Goal: Task Accomplishment & Management: Use online tool/utility

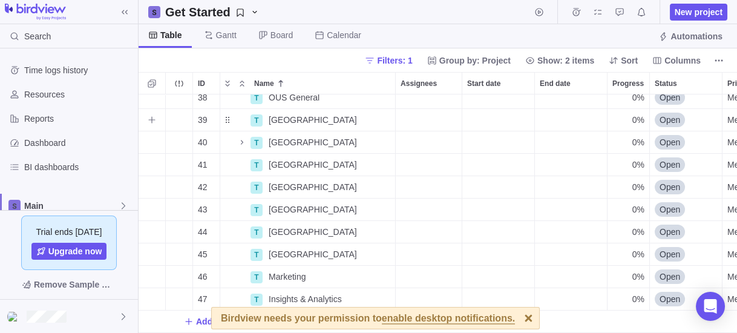
scroll to position [350, 0]
click at [197, 315] on span "Add task" at bounding box center [214, 321] width 36 height 12
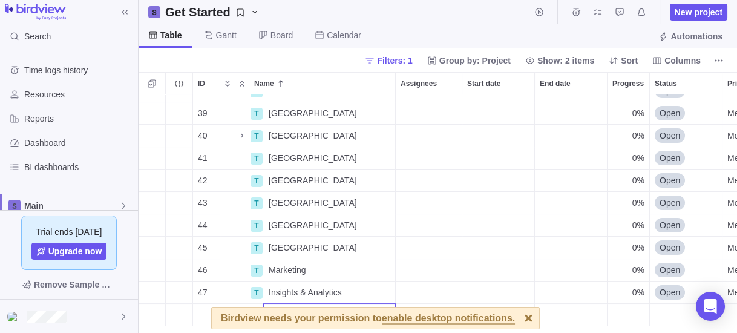
click at [518, 317] on div "38 T OUS General Details 0% Open Medium 39 T [GEOGRAPHIC_DATA] Details 0% Open …" at bounding box center [438, 213] width 598 height 238
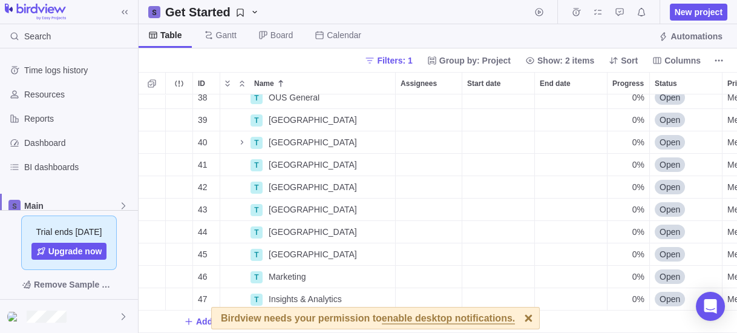
click at [518, 317] on div at bounding box center [528, 317] width 21 height 21
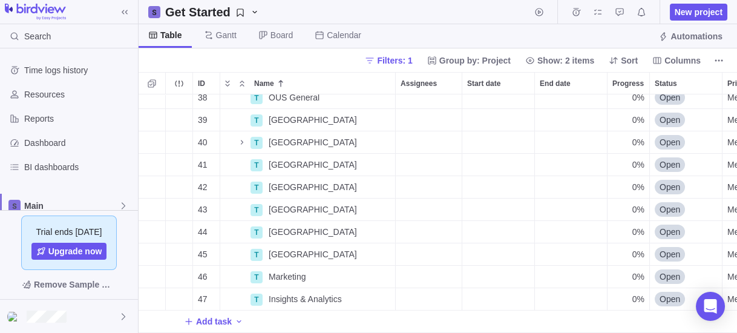
click at [218, 316] on div "Birdview needs your permission to enable desktop notifications." at bounding box center [375, 318] width 328 height 22
click at [230, 313] on div "Add task" at bounding box center [214, 321] width 60 height 17
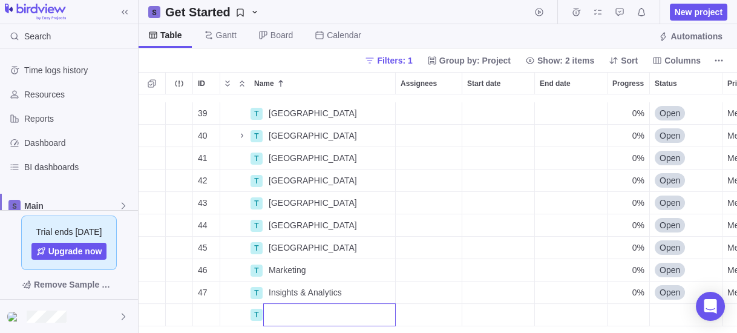
scroll to position [373, 0]
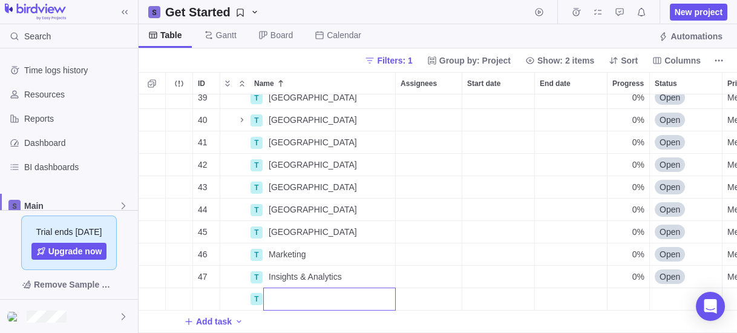
click at [186, 311] on div "39 T [GEOGRAPHIC_DATA] Details 0% Open Medium 40 T [GEOGRAPHIC_DATA] Details 0%…" at bounding box center [438, 213] width 598 height 238
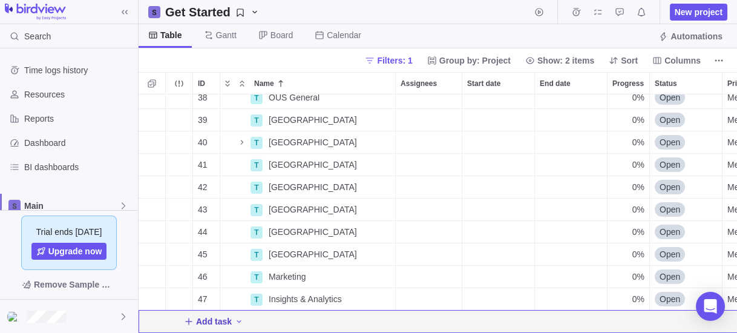
scroll to position [350, 0]
click at [188, 318] on icon "Add New" at bounding box center [188, 321] width 7 height 7
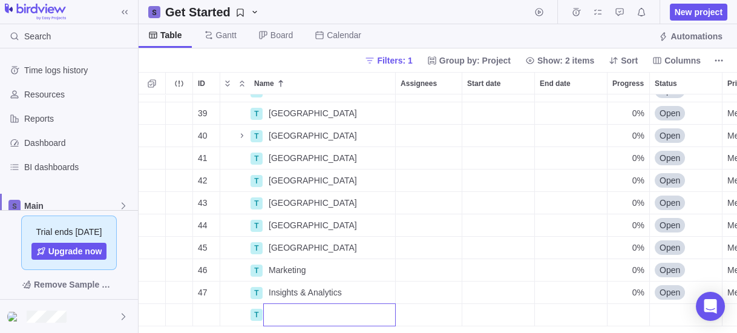
click at [278, 289] on div "38 T OUS General Details 0% Open Medium 39 T [GEOGRAPHIC_DATA] Details 0% Open …" at bounding box center [438, 213] width 598 height 238
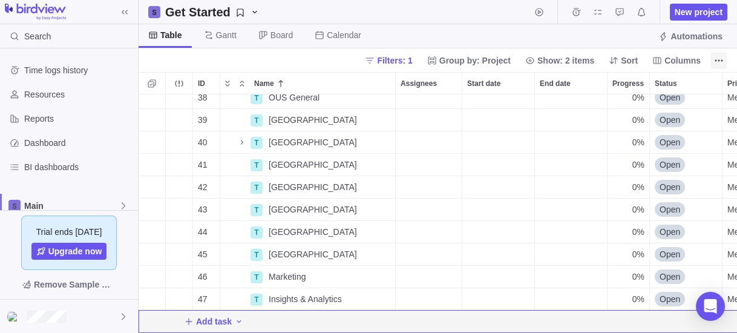
click at [719, 63] on icon "More actions" at bounding box center [719, 61] width 10 height 10
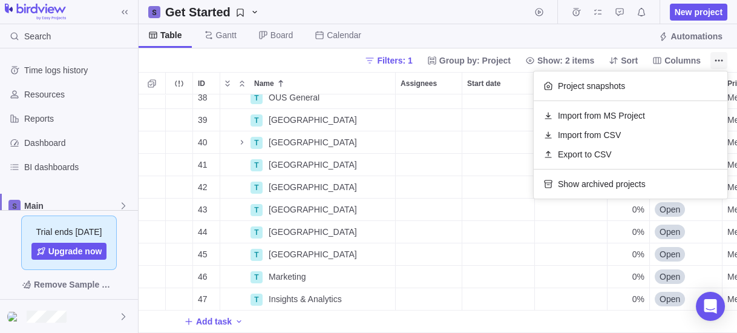
click at [719, 57] on icon "More actions" at bounding box center [719, 61] width 10 height 10
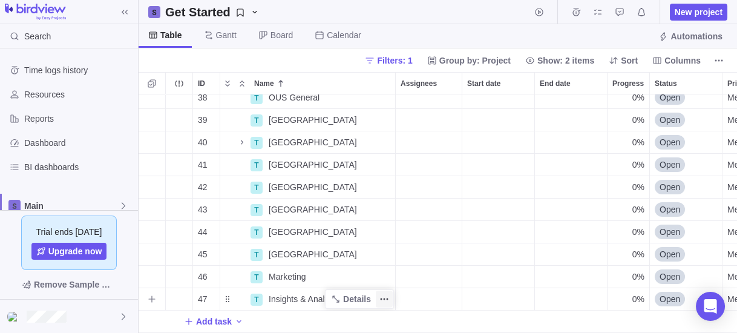
click at [383, 294] on icon "More actions" at bounding box center [384, 299] width 10 height 10
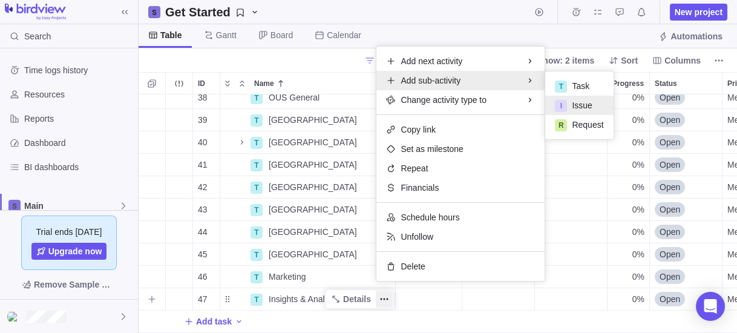
click at [581, 111] on div "I Issue" at bounding box center [579, 105] width 68 height 19
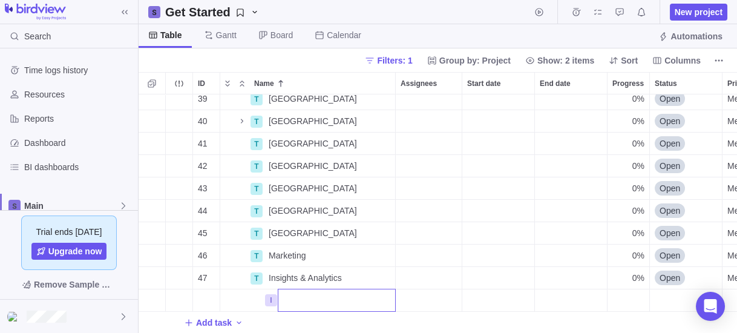
scroll to position [373, 0]
click at [311, 290] on input "Name" at bounding box center [337, 298] width 118 height 23
click at [437, 292] on div "39 T [GEOGRAPHIC_DATA] Details 0% Open Medium 40 T [GEOGRAPHIC_DATA] Details 0%…" at bounding box center [438, 213] width 598 height 238
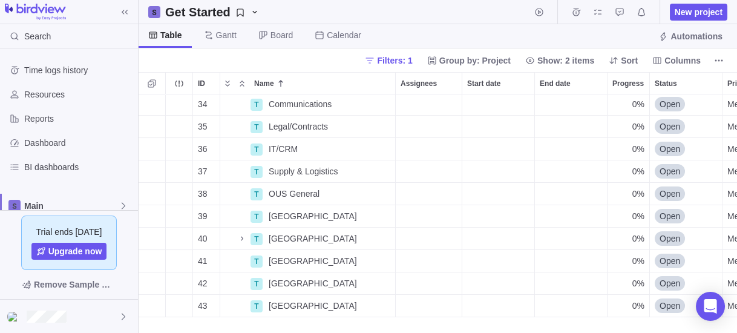
scroll to position [205, 0]
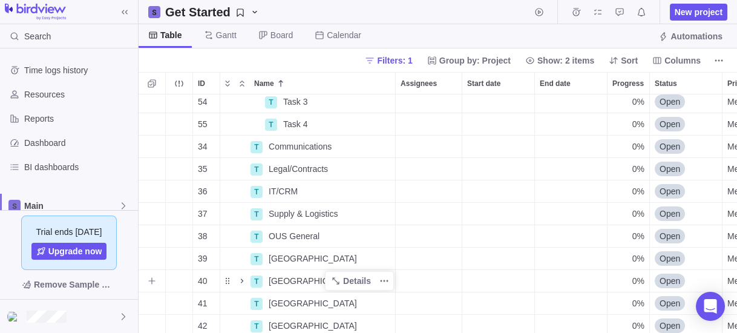
click at [240, 277] on icon "Name" at bounding box center [242, 281] width 10 height 10
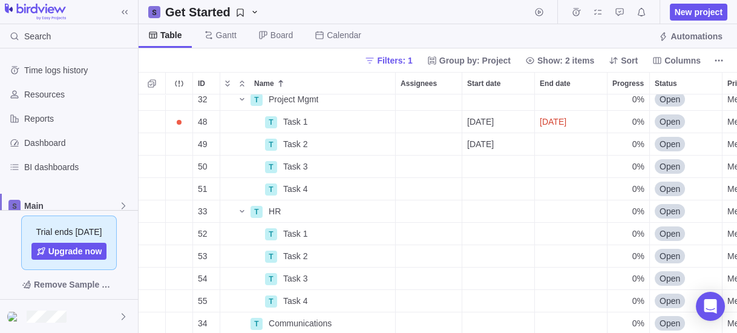
scroll to position [0, 0]
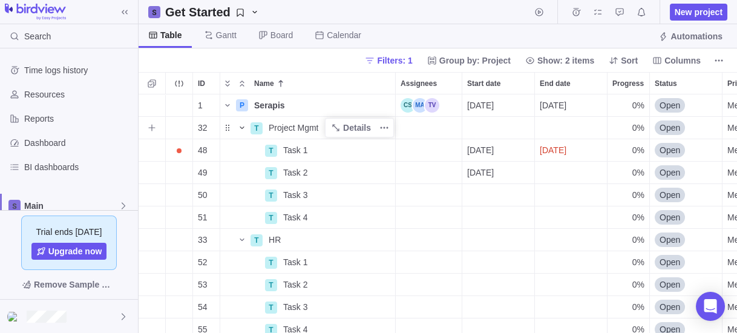
click at [241, 126] on icon "Name" at bounding box center [242, 128] width 10 height 10
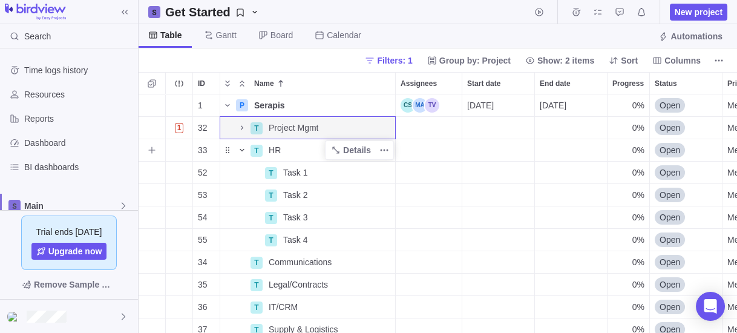
click at [245, 148] on icon "Name" at bounding box center [242, 150] width 10 height 10
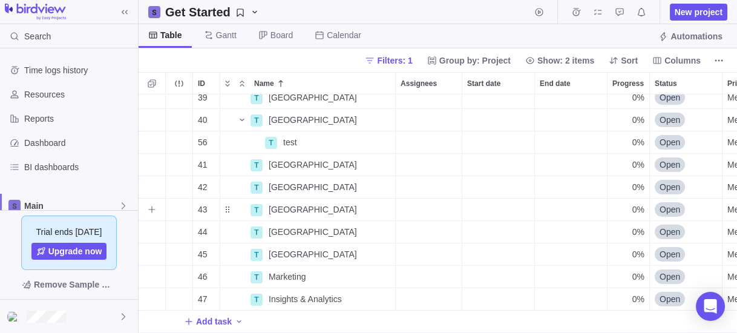
scroll to position [194, 0]
click at [209, 315] on span "Add task" at bounding box center [214, 321] width 36 height 12
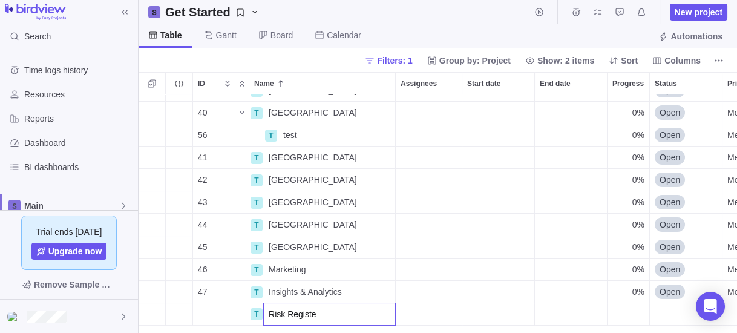
type input "Risk Register"
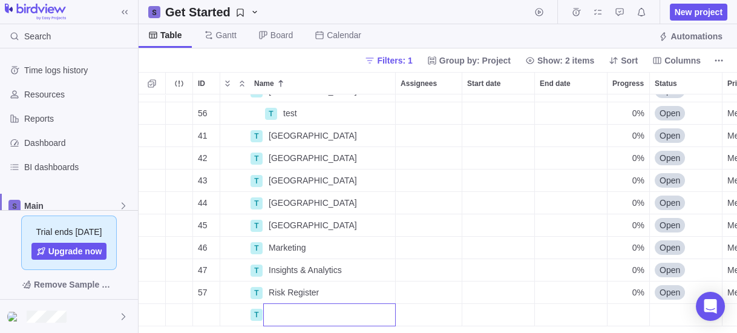
click at [253, 291] on div "1 P Serapis Details [DATE] [DATE] 0% Open Medium 283d 1 32 T Project Mgmt Detai…" at bounding box center [438, 213] width 598 height 238
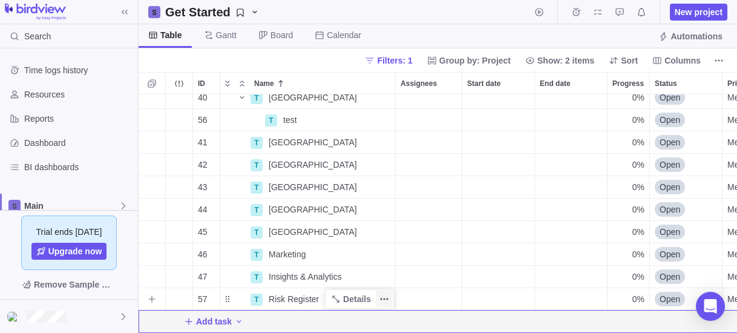
click at [382, 294] on icon "More actions" at bounding box center [384, 299] width 10 height 10
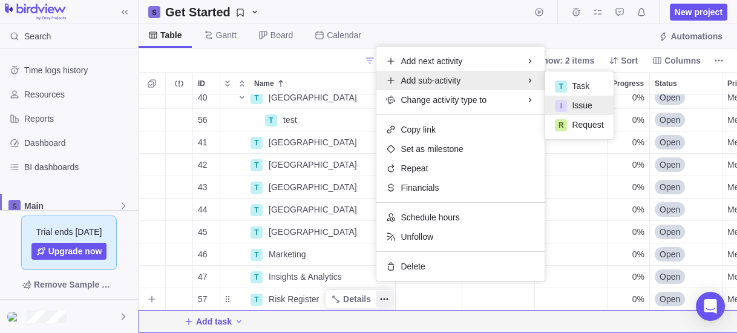
click at [585, 102] on span "Issue" at bounding box center [582, 105] width 20 height 12
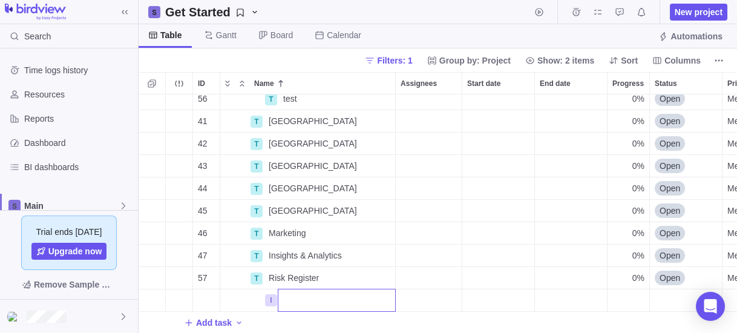
scroll to position [238, 0]
type input "Test Issue"
click at [297, 310] on div "56 T test Details 0% Open Medium 41 T [GEOGRAPHIC_DATA] Details 0% Open Medium …" at bounding box center [438, 213] width 598 height 238
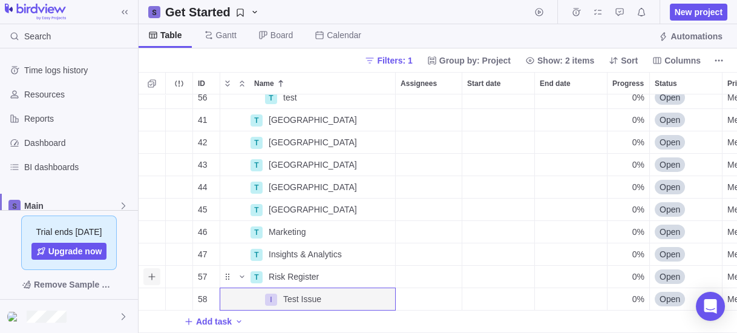
click at [151, 273] on icon "Add sub-activity" at bounding box center [151, 276] width 7 height 7
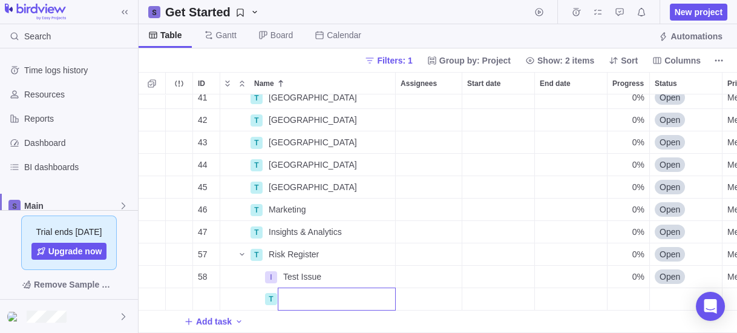
scroll to position [261, 0]
click at [247, 295] on div "41 T [GEOGRAPHIC_DATA] Details 0% Open Medium 42 T [GEOGRAPHIC_DATA] Details 0%…" at bounding box center [438, 213] width 598 height 238
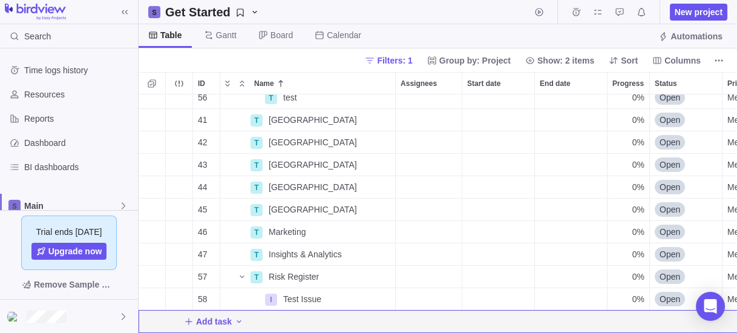
click at [295, 317] on div "Add task" at bounding box center [638, 321] width 998 height 22
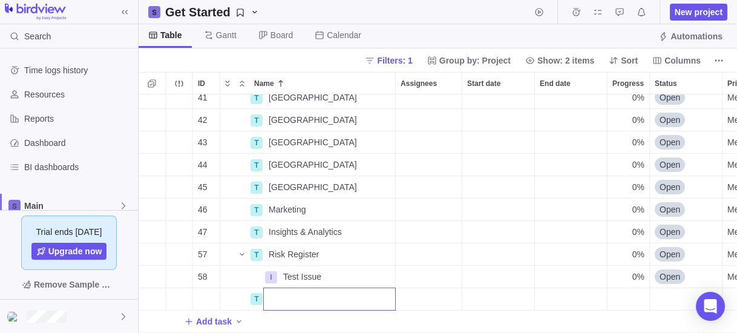
click at [439, 277] on div "41 T [GEOGRAPHIC_DATA] Details 0% Open Medium 42 T [GEOGRAPHIC_DATA] Details 0%…" at bounding box center [438, 213] width 598 height 238
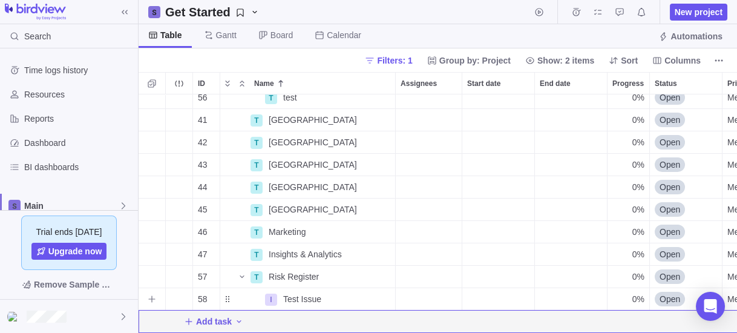
scroll to position [238, 0]
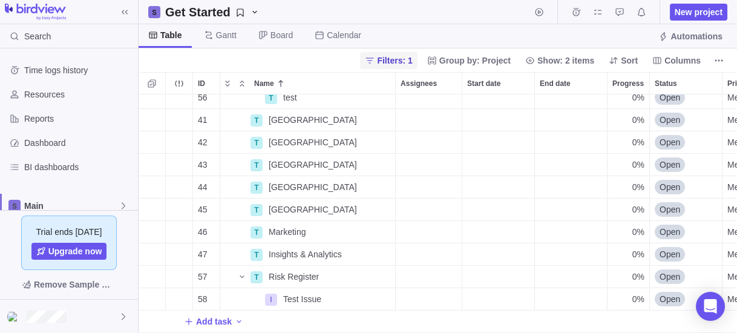
click at [406, 63] on span "Filters: 1" at bounding box center [394, 60] width 35 height 12
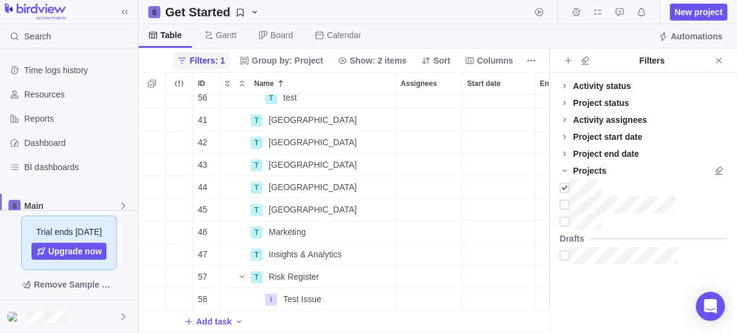
scroll to position [7, 8]
click at [565, 85] on icon at bounding box center [564, 86] width 10 height 10
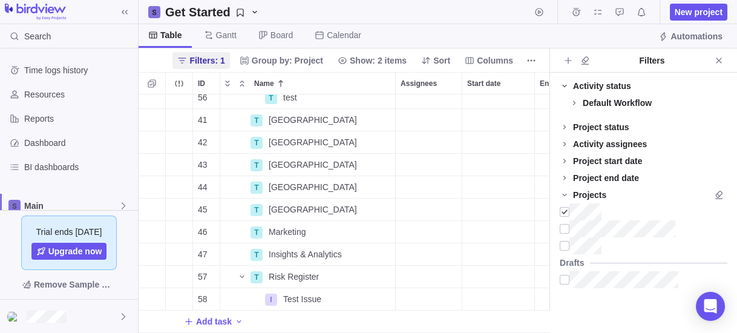
click at [566, 86] on icon at bounding box center [564, 86] width 10 height 10
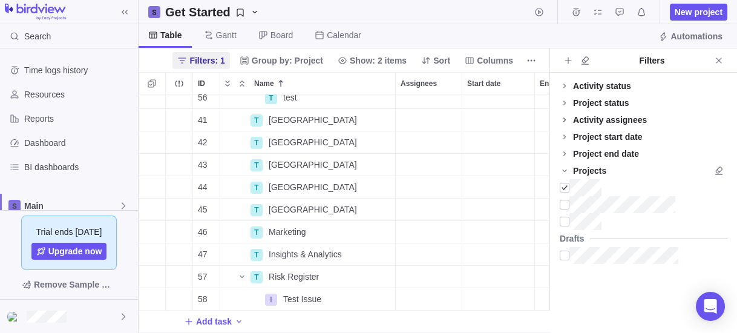
click at [563, 121] on icon at bounding box center [564, 120] width 10 height 10
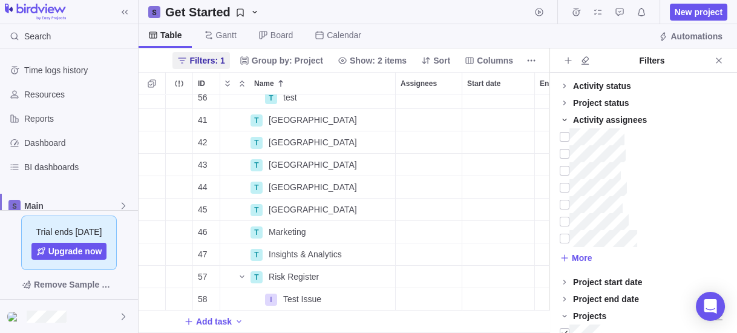
click at [565, 118] on icon at bounding box center [564, 120] width 10 height 10
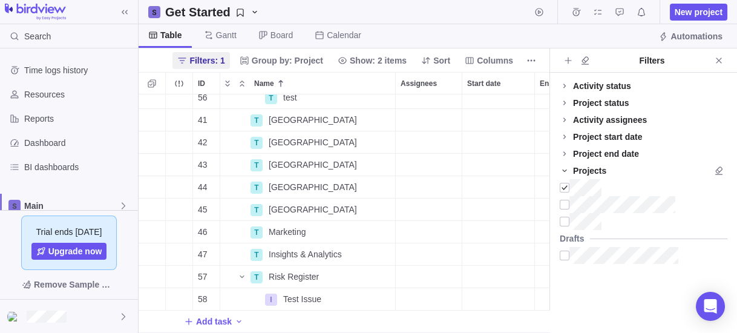
click at [567, 173] on icon at bounding box center [564, 171] width 10 height 10
click at [567, 172] on icon at bounding box center [564, 171] width 10 height 10
click at [564, 151] on icon at bounding box center [564, 154] width 10 height 10
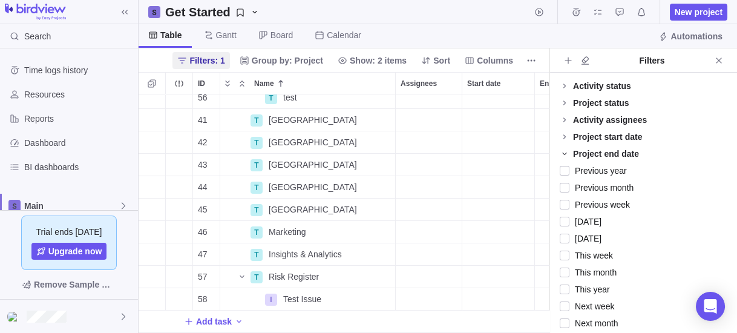
click at [564, 151] on icon at bounding box center [564, 154] width 10 height 10
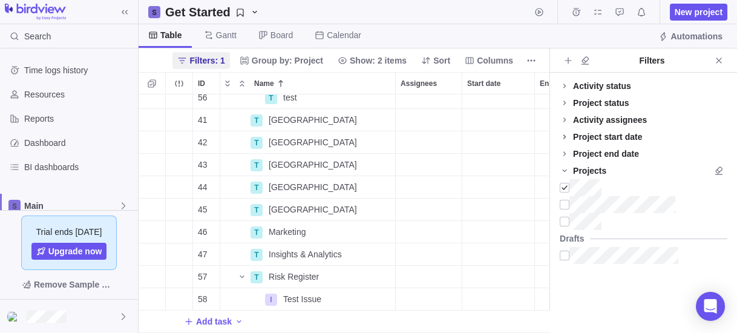
click at [565, 133] on icon at bounding box center [564, 137] width 10 height 10
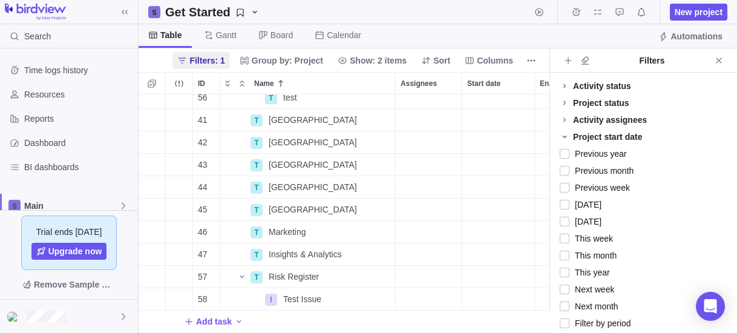
click at [565, 133] on icon at bounding box center [564, 137] width 10 height 10
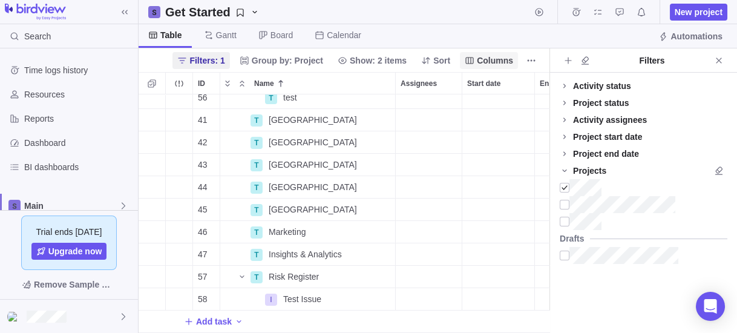
click at [500, 59] on span "Columns" at bounding box center [495, 60] width 36 height 12
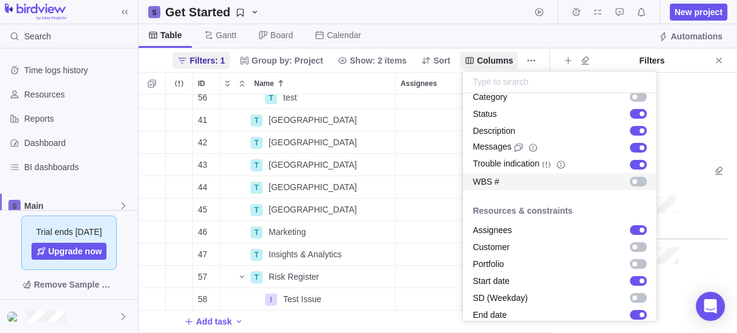
scroll to position [97, 0]
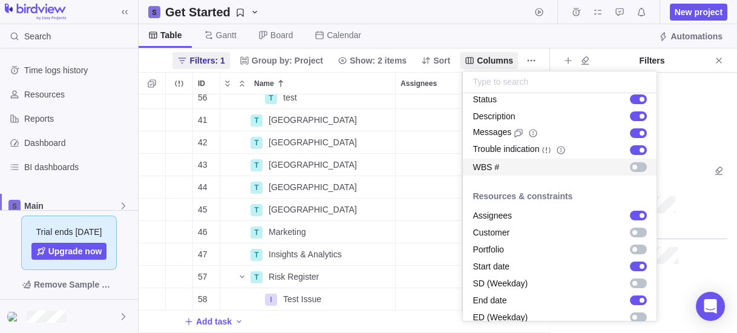
click at [632, 167] on div "grid" at bounding box center [638, 167] width 17 height 10
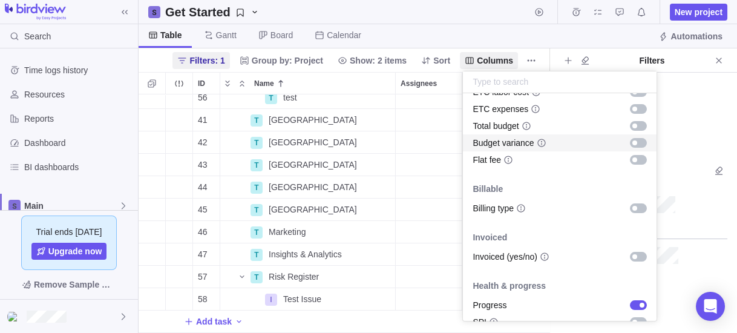
scroll to position [687, 0]
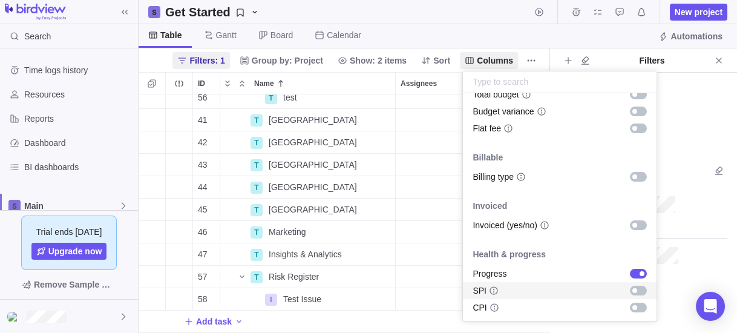
click at [490, 292] on icon "info-description" at bounding box center [494, 290] width 10 height 10
click at [490, 291] on icon "info-description" at bounding box center [494, 290] width 10 height 10
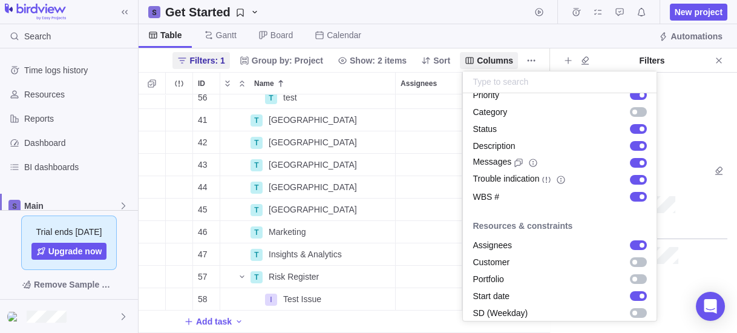
scroll to position [10, 0]
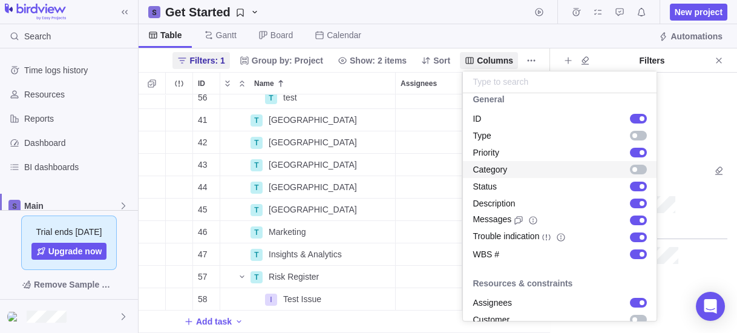
click at [630, 166] on div "grid" at bounding box center [638, 170] width 17 height 10
click at [558, 37] on body "Search Time logs history Resources Reports Dashboard BI dashboards Main Activit…" at bounding box center [368, 166] width 737 height 333
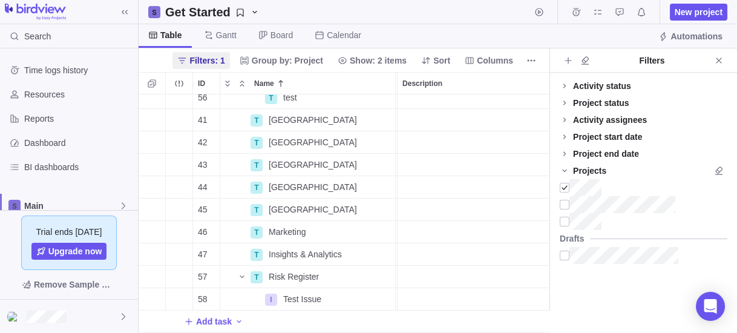
scroll to position [0, 0]
click at [719, 58] on icon "Close" at bounding box center [719, 61] width 10 height 10
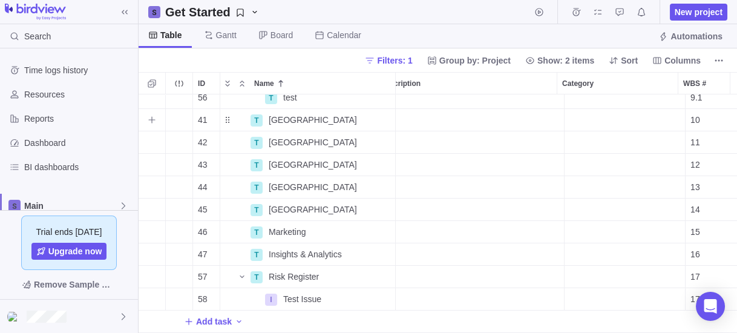
click at [594, 109] on div "Category" at bounding box center [624, 120] width 120 height 22
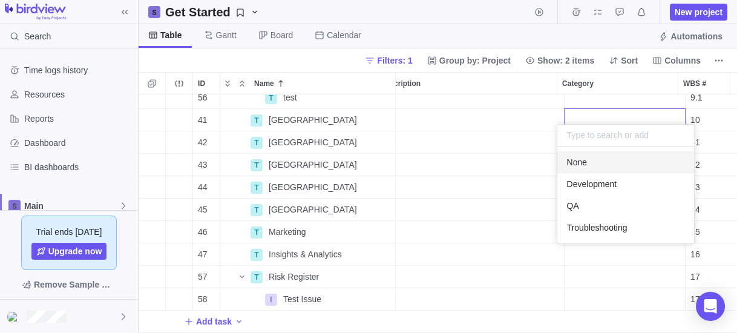
click at [479, 110] on div "1 P Serapis Details [DATE] [DATE] 0% Open Medium 283d 1 32 T Project Mgmt Detai…" at bounding box center [438, 213] width 598 height 238
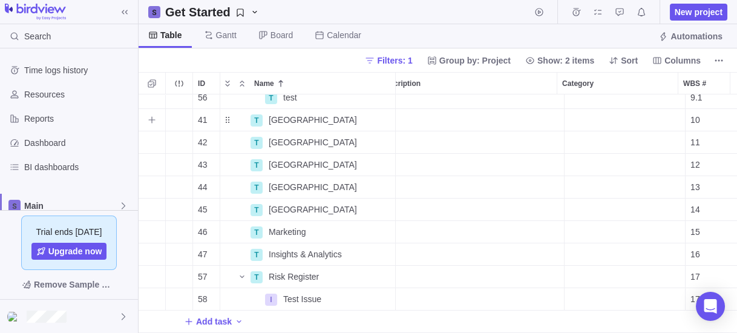
click at [696, 111] on div "10" at bounding box center [710, 120] width 51 height 22
click at [699, 114] on div "10" at bounding box center [710, 120] width 51 height 22
click at [691, 114] on span "10" at bounding box center [695, 120] width 10 height 12
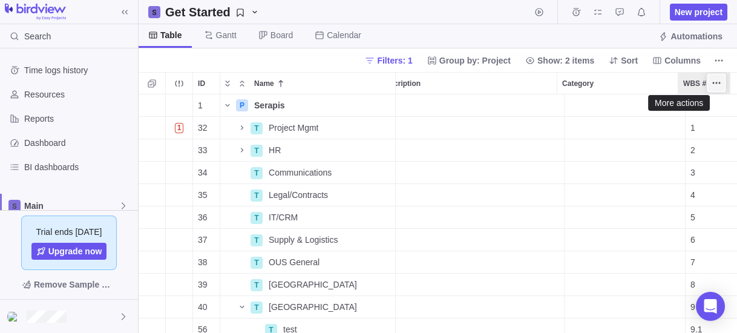
click at [717, 85] on icon "More actions" at bounding box center [716, 83] width 10 height 10
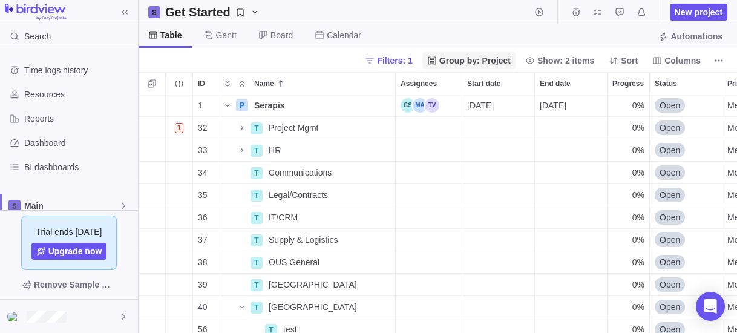
click at [494, 64] on span "Group by: Project" at bounding box center [474, 60] width 71 height 12
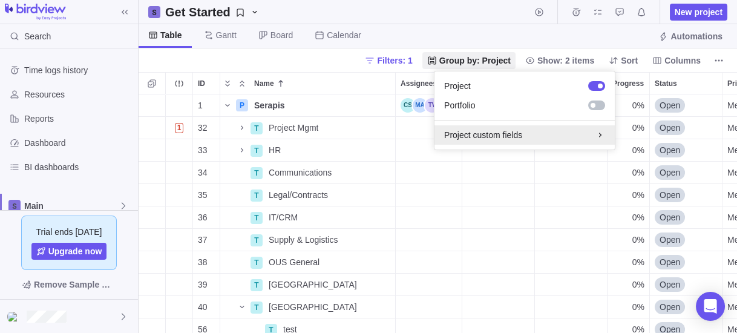
click at [492, 137] on div "Project custom fields" at bounding box center [524, 135] width 161 height 12
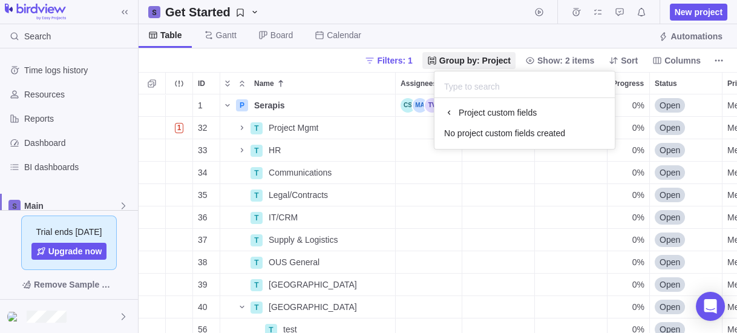
click at [482, 138] on div "No project custom fields created" at bounding box center [524, 133] width 180 height 22
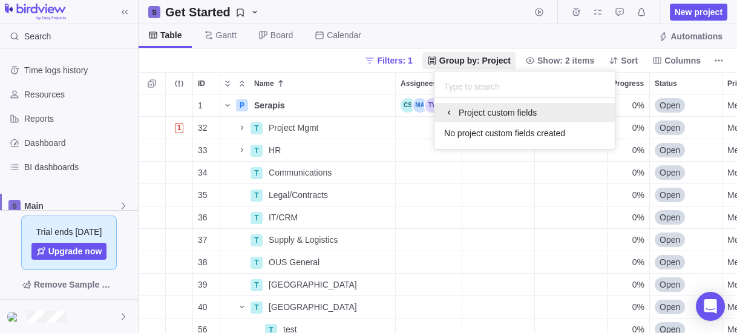
click at [458, 111] on div "Project custom fields" at bounding box center [524, 112] width 161 height 12
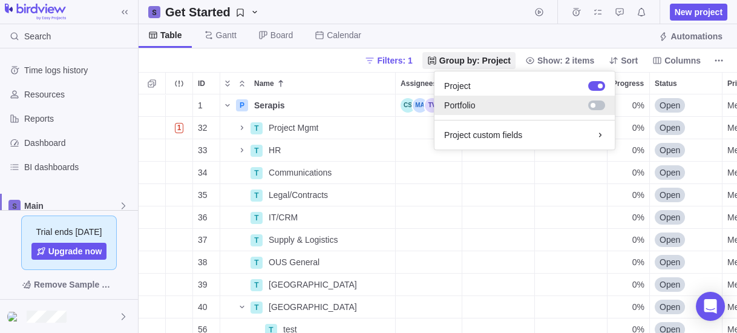
click at [596, 102] on div at bounding box center [596, 105] width 17 height 10
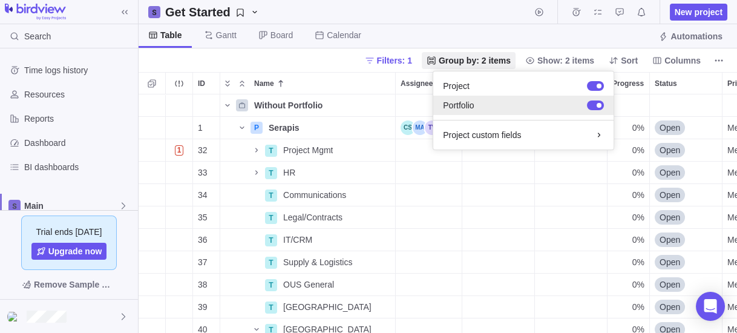
click at [595, 102] on div at bounding box center [595, 105] width 17 height 10
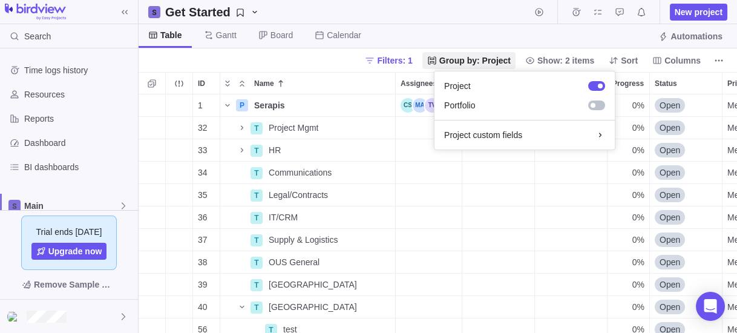
click at [398, 35] on body "Search Time logs history Resources Reports Dashboard BI dashboards Main Activit…" at bounding box center [368, 166] width 737 height 333
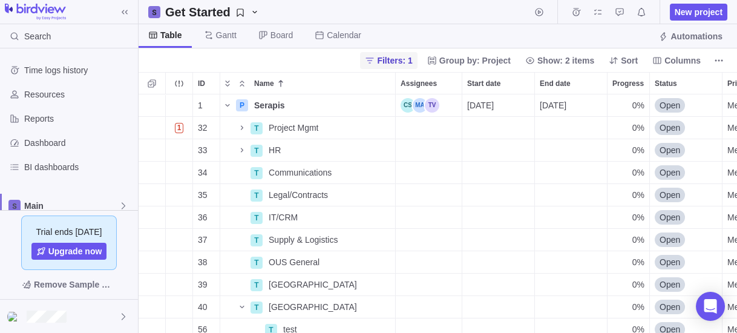
click at [412, 61] on span "Filters: 1" at bounding box center [394, 60] width 35 height 12
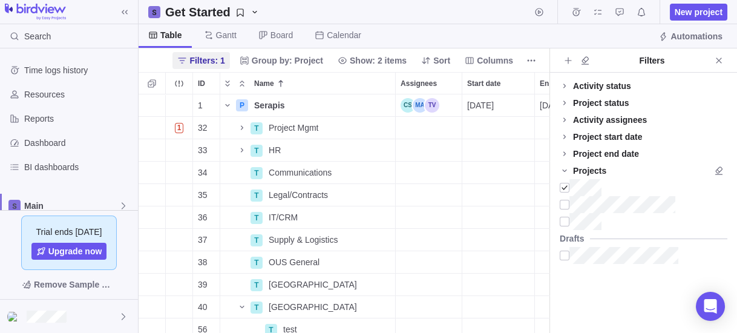
click at [595, 80] on div "Activity status" at bounding box center [602, 86] width 58 height 12
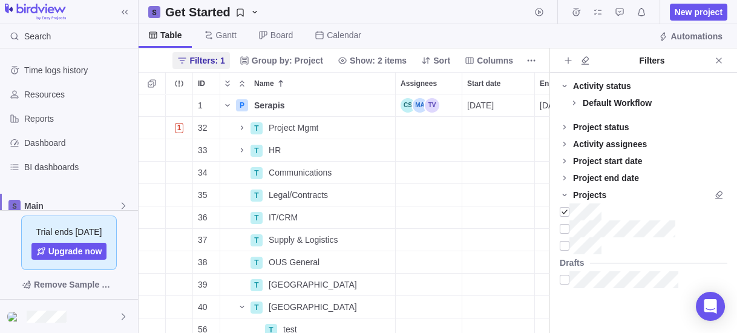
click at [591, 104] on div "Default Workflow" at bounding box center [616, 103] width 69 height 12
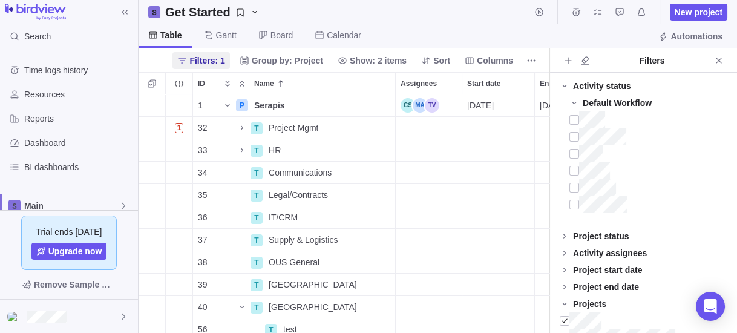
click at [592, 101] on div "Default Workflow" at bounding box center [616, 103] width 69 height 12
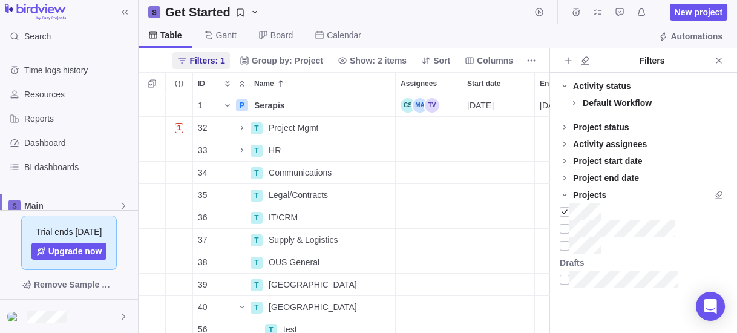
click at [587, 126] on div "Project status" at bounding box center [601, 127] width 56 height 12
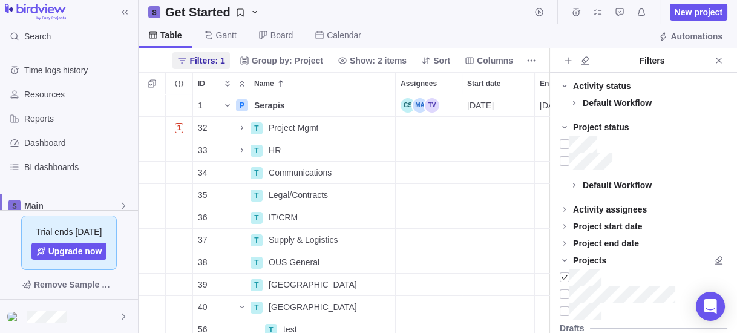
click at [587, 126] on div "Project status" at bounding box center [601, 127] width 56 height 12
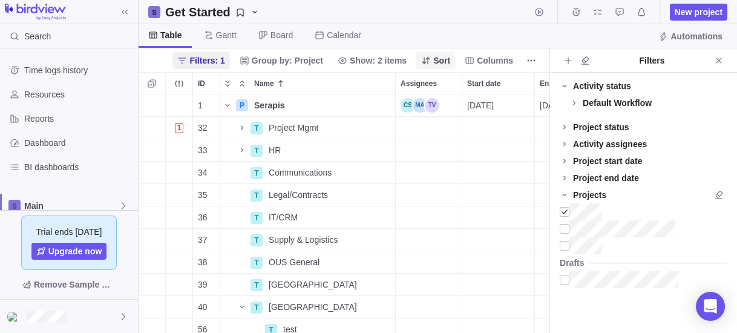
click at [443, 59] on span "Sort" at bounding box center [441, 60] width 17 height 12
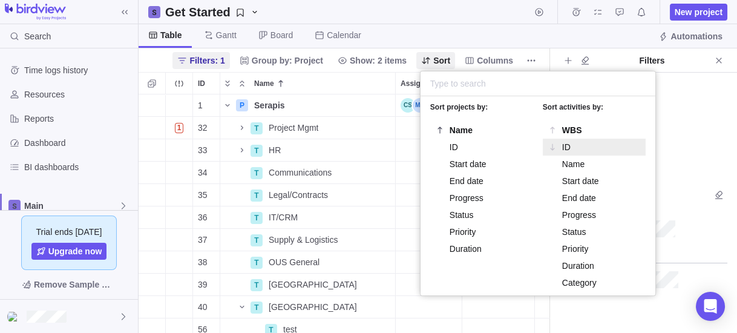
scroll to position [0, 0]
click at [532, 60] on body "Search Time logs history Resources Reports Dashboard BI dashboards Main Activit…" at bounding box center [368, 166] width 737 height 333
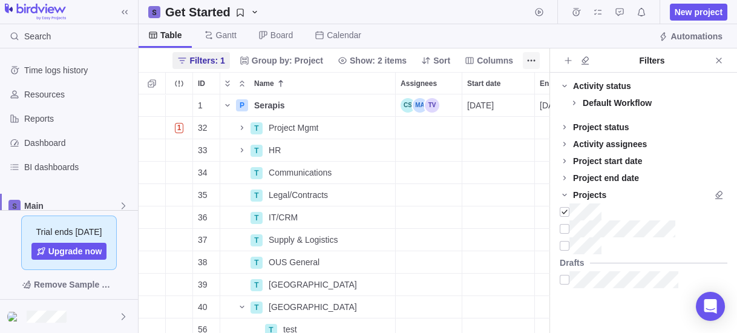
click at [533, 60] on icon "More actions" at bounding box center [534, 60] width 2 height 2
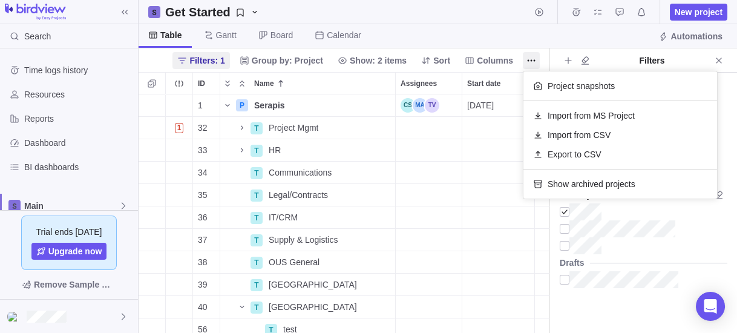
click at [605, 33] on body "Search Time logs history Resources Reports Dashboard BI dashboards Main Activit…" at bounding box center [368, 166] width 737 height 333
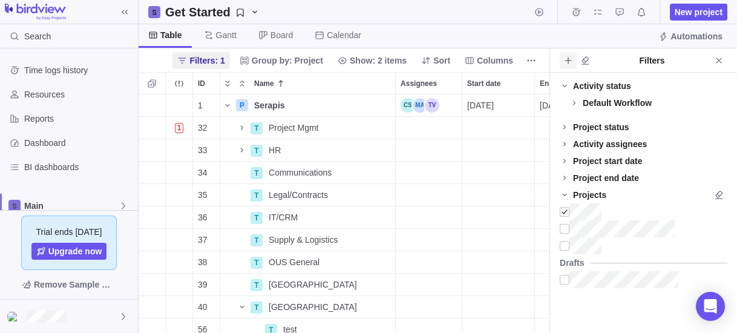
click at [566, 60] on icon "Add filters" at bounding box center [567, 60] width 7 height 7
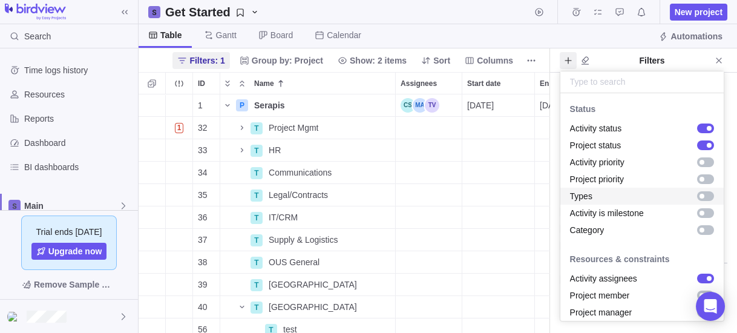
click at [699, 192] on div "grid" at bounding box center [705, 196] width 17 height 10
click at [720, 60] on body "Search Time logs history Resources Reports Dashboard BI dashboards Main Activit…" at bounding box center [368, 166] width 737 height 333
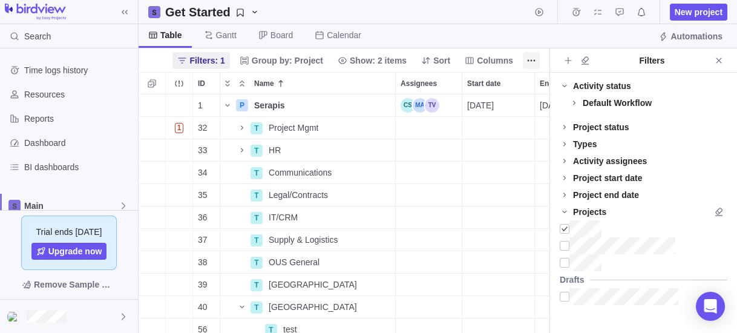
click at [530, 56] on icon "More actions" at bounding box center [531, 61] width 10 height 10
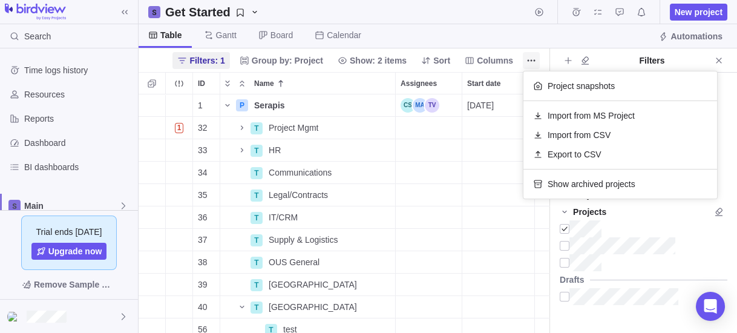
click at [530, 56] on icon "More actions" at bounding box center [531, 61] width 10 height 10
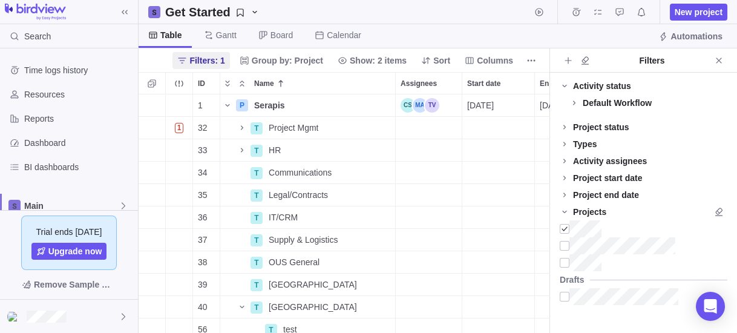
click at [584, 142] on div "Types" at bounding box center [585, 144] width 24 height 12
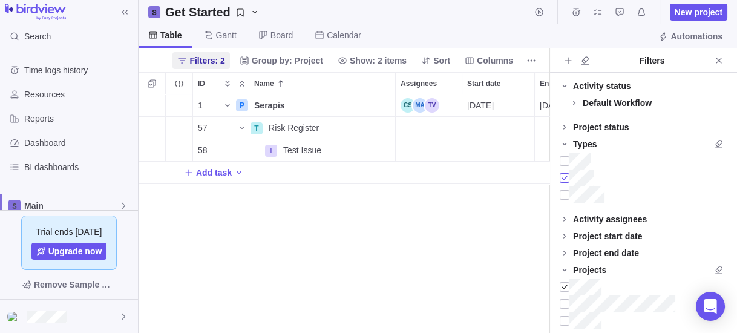
scroll to position [7, 8]
click at [385, 108] on icon "More actions" at bounding box center [384, 105] width 10 height 10
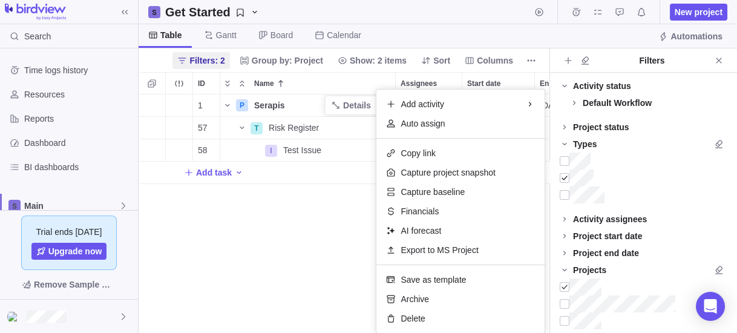
drag, startPoint x: 301, startPoint y: 246, endPoint x: 313, endPoint y: 237, distance: 14.8
click at [301, 245] on div "1 P Serapis Details [DATE] [DATE] 0% Open Medium 283d 57 T Risk Register Detail…" at bounding box center [344, 213] width 411 height 238
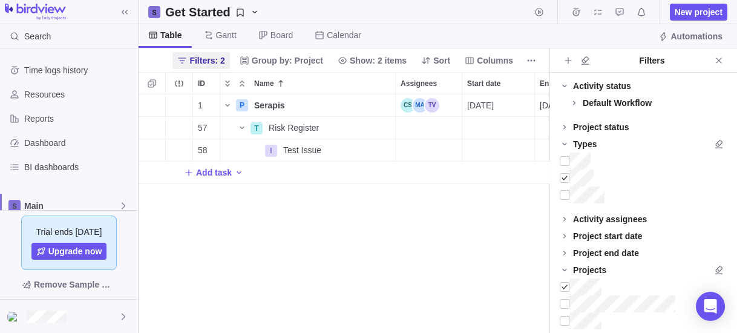
drag, startPoint x: 242, startPoint y: 324, endPoint x: 290, endPoint y: 322, distance: 47.8
click at [289, 323] on div "1 P Serapis Details [DATE] [DATE] 0% Open Medium 283d 57 T Risk Register Detail…" at bounding box center [344, 213] width 411 height 238
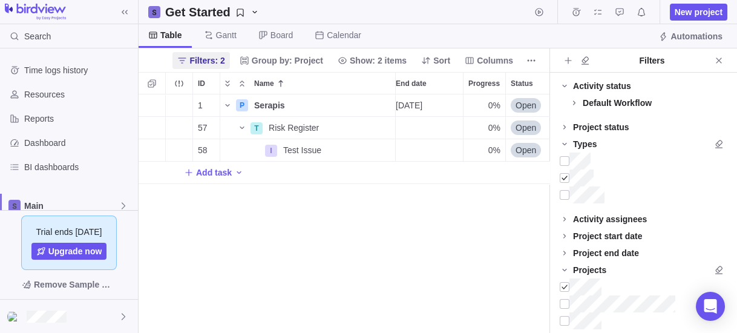
scroll to position [0, 157]
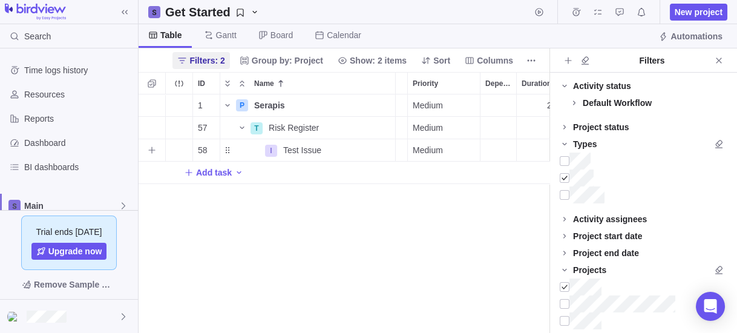
click at [438, 147] on span "Medium" at bounding box center [427, 150] width 30 height 12
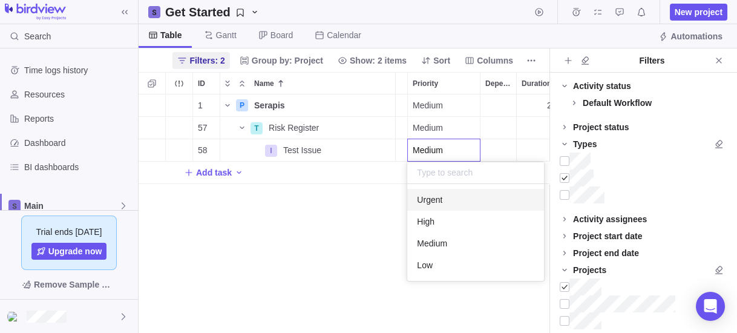
click at [451, 199] on div "Urgent" at bounding box center [475, 200] width 137 height 22
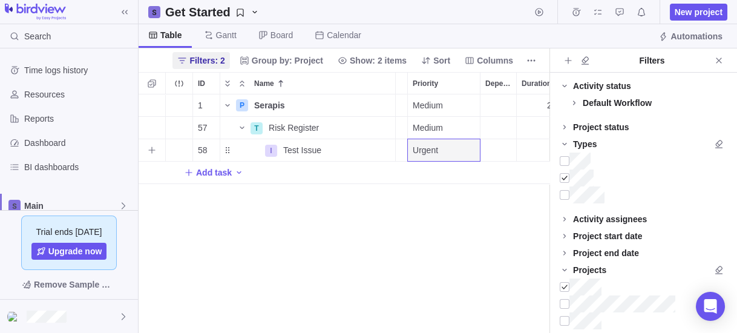
click at [494, 154] on div "Dependency" at bounding box center [498, 150] width 36 height 22
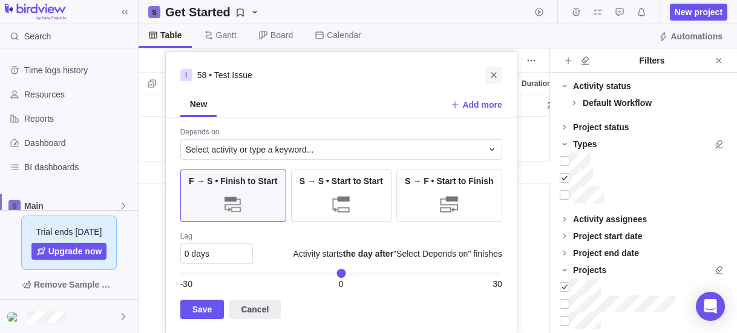
click at [494, 75] on icon "Close" at bounding box center [493, 74] width 5 height 5
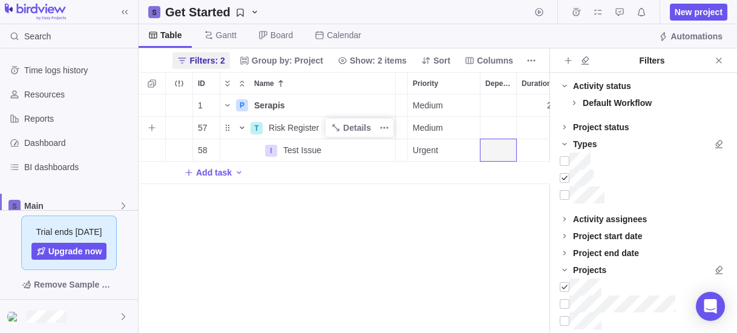
click at [243, 128] on icon "Name" at bounding box center [242, 128] width 10 height 10
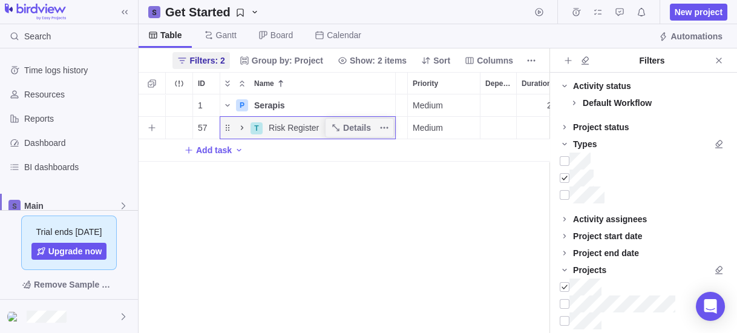
scroll to position [0, 0]
click at [242, 126] on icon "Name" at bounding box center [242, 127] width 2 height 4
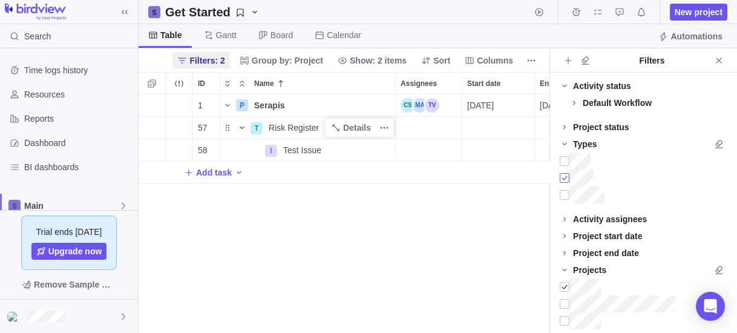
click at [565, 176] on div at bounding box center [564, 177] width 10 height 17
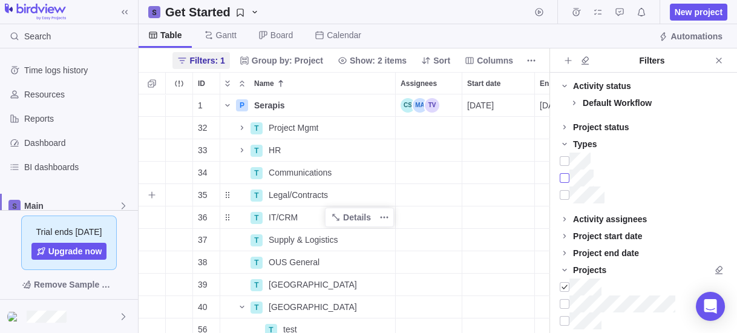
scroll to position [231, 403]
click at [41, 143] on span "Dashboard" at bounding box center [78, 143] width 109 height 12
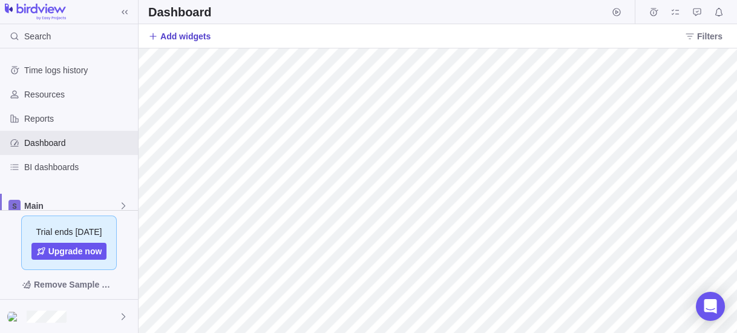
click at [188, 41] on span "Add widgets" at bounding box center [185, 36] width 50 height 12
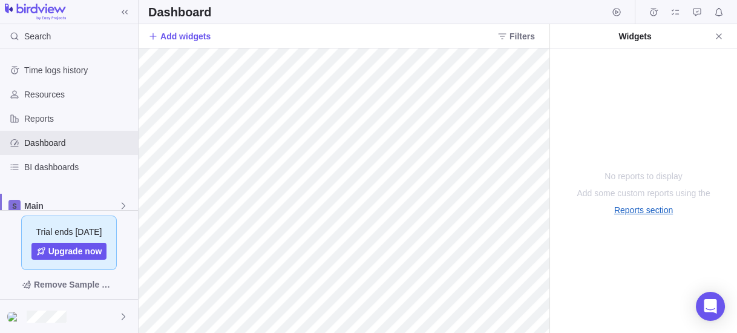
click at [631, 208] on link "Reports section" at bounding box center [643, 210] width 59 height 12
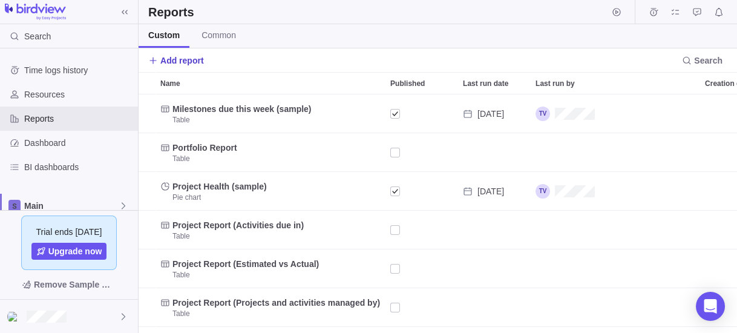
click at [196, 60] on span "Add report" at bounding box center [182, 60] width 44 height 12
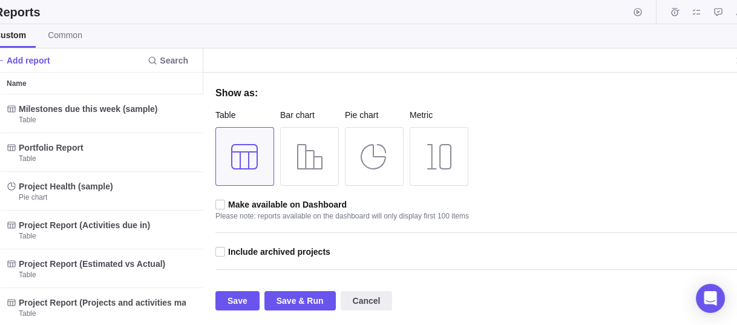
scroll to position [48, 0]
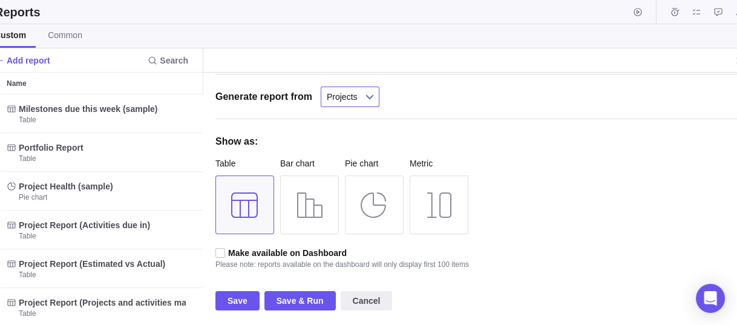
click at [365, 96] on b at bounding box center [369, 96] width 18 height 19
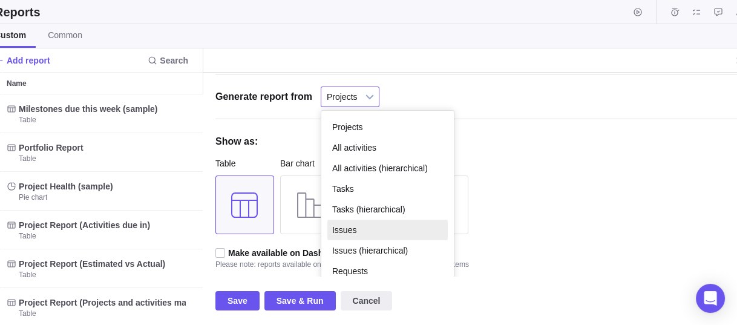
click at [377, 231] on li "Issues" at bounding box center [387, 230] width 120 height 21
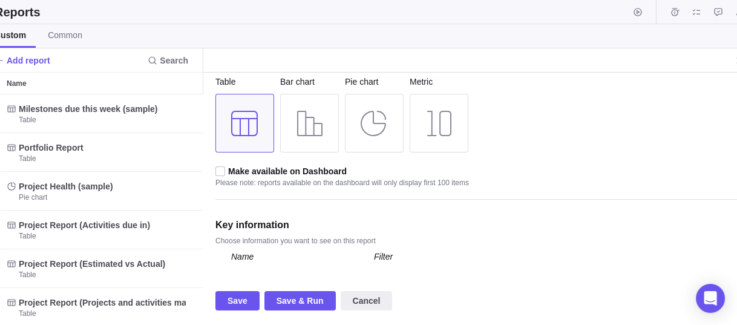
scroll to position [145, 0]
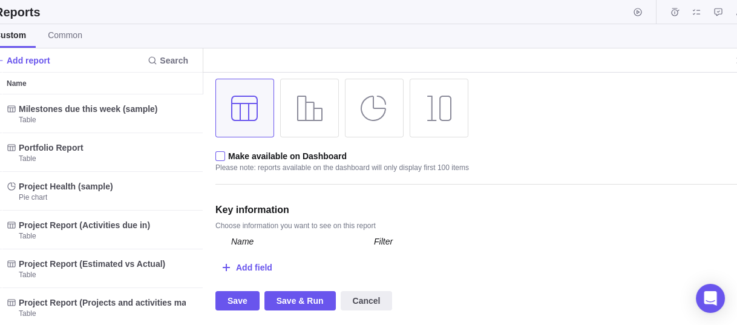
click at [219, 157] on div at bounding box center [220, 156] width 11 height 11
click at [0, 0] on input "checkbox" at bounding box center [0, 0] width 0 height 0
click at [258, 265] on div "Add field" at bounding box center [254, 267] width 36 height 22
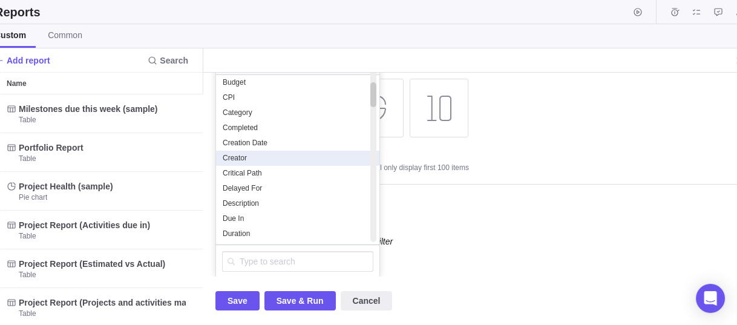
scroll to position [146, 0]
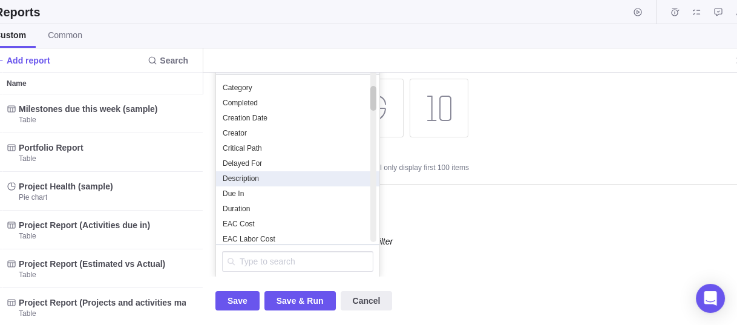
drag, startPoint x: 270, startPoint y: 180, endPoint x: 296, endPoint y: 194, distance: 29.5
click at [270, 179] on div "Description" at bounding box center [297, 179] width 151 height 10
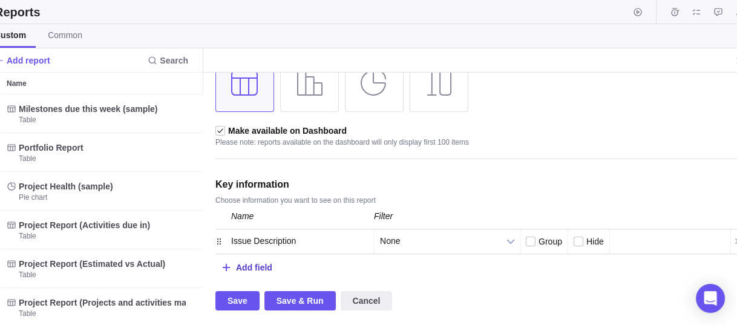
click at [247, 267] on div "Add field" at bounding box center [254, 267] width 36 height 22
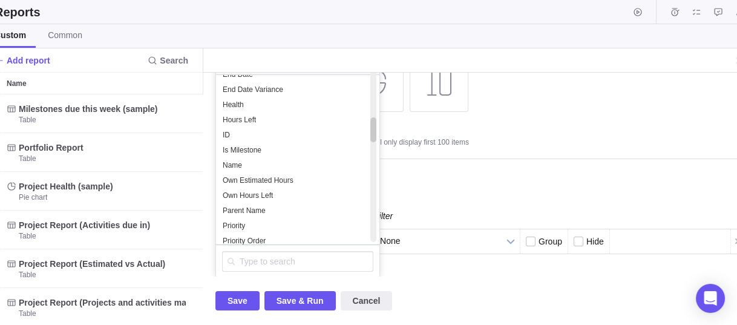
scroll to position [389, 0]
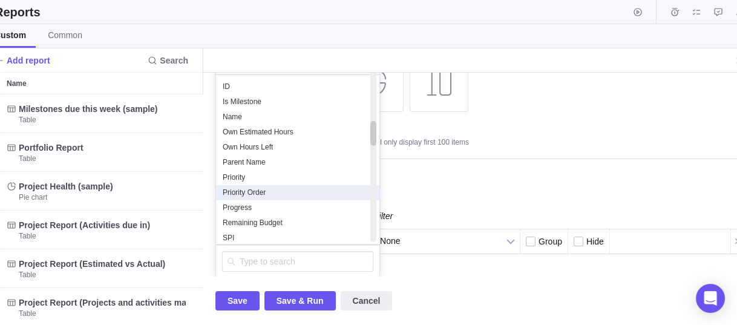
click at [270, 191] on div "Priority Order" at bounding box center [297, 192] width 151 height 10
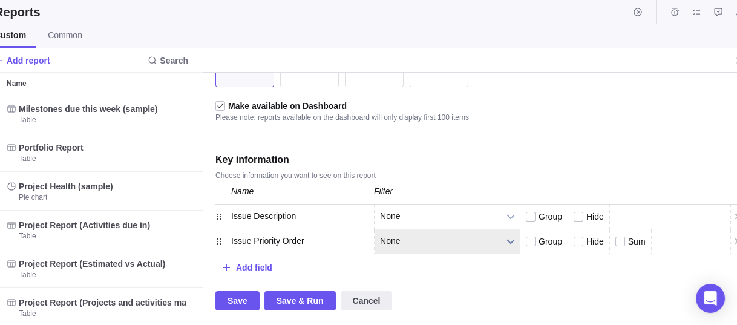
click at [400, 230] on span "None" at bounding box center [439, 241] width 119 height 24
click at [400, 246] on span "None" at bounding box center [439, 241] width 119 height 24
click at [250, 259] on div "Add field" at bounding box center [254, 267] width 36 height 22
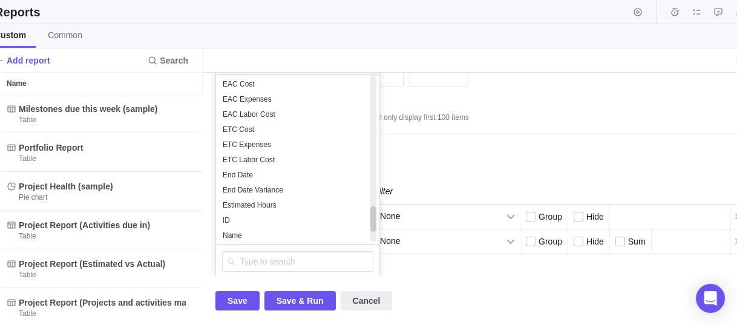
scroll to position [1003, 0]
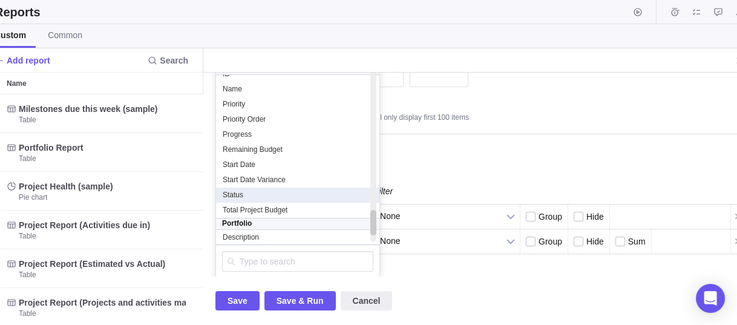
click at [261, 192] on div "Status" at bounding box center [297, 195] width 151 height 10
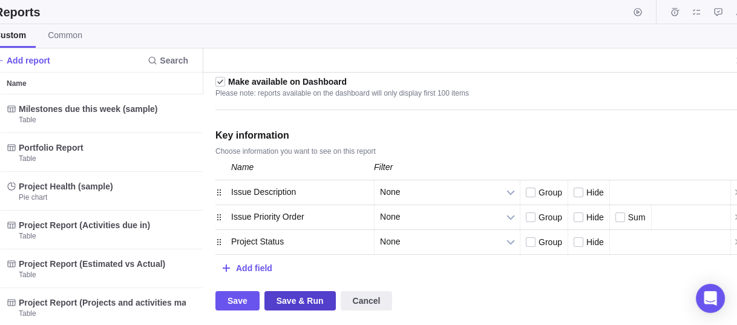
click at [295, 298] on span "Save & Run" at bounding box center [299, 300] width 47 height 15
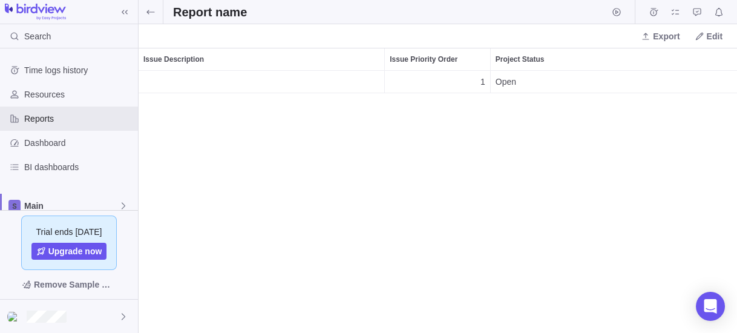
scroll to position [255, 591]
click at [473, 84] on span "1" at bounding box center [438, 82] width 96 height 22
click at [252, 77] on span "Issue Description" at bounding box center [261, 76] width 236 height 10
click at [217, 82] on div "Issue Description" at bounding box center [262, 82] width 246 height 22
click at [426, 60] on span "Issue Priority Order" at bounding box center [424, 59] width 68 height 12
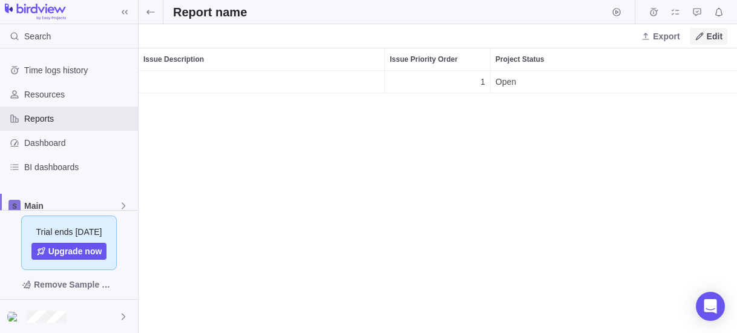
click at [709, 33] on span "Edit" at bounding box center [714, 36] width 16 height 12
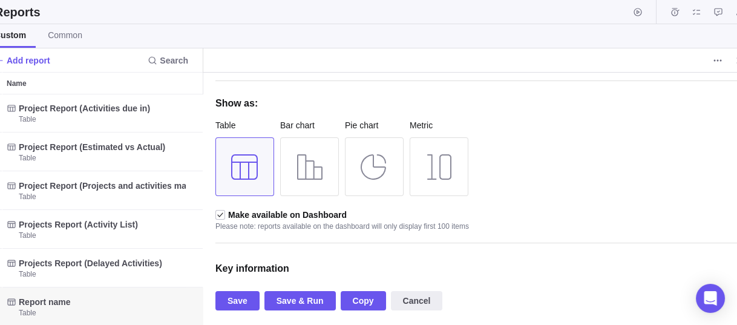
scroll to position [220, 0]
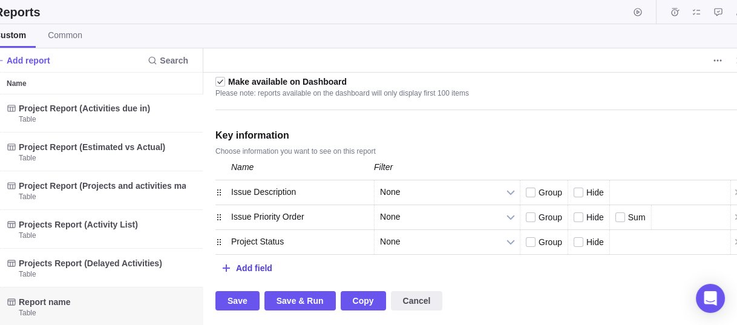
click at [252, 265] on div "Add field" at bounding box center [254, 267] width 36 height 22
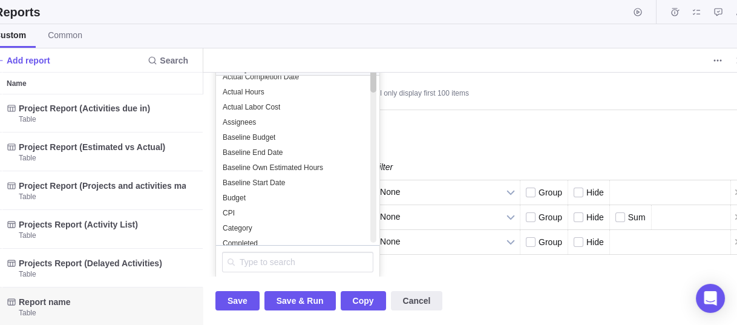
scroll to position [0, 0]
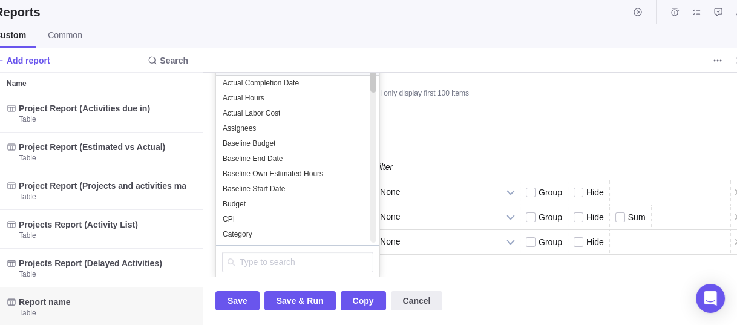
drag, startPoint x: 372, startPoint y: 209, endPoint x: 368, endPoint y: 68, distance: 140.4
click at [368, 68] on div "Report name Generate report from Projects All activities All activities (hierar…" at bounding box center [480, 186] width 555 height 276
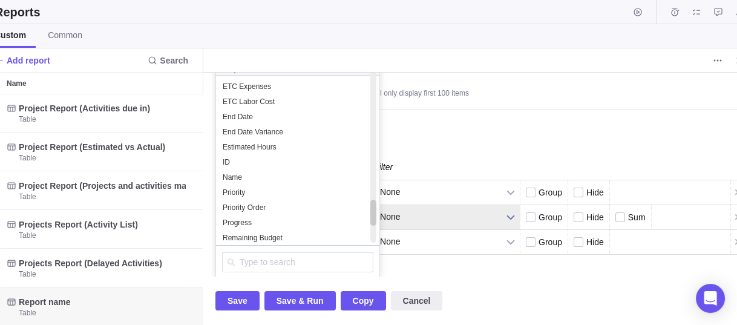
scroll to position [933, 0]
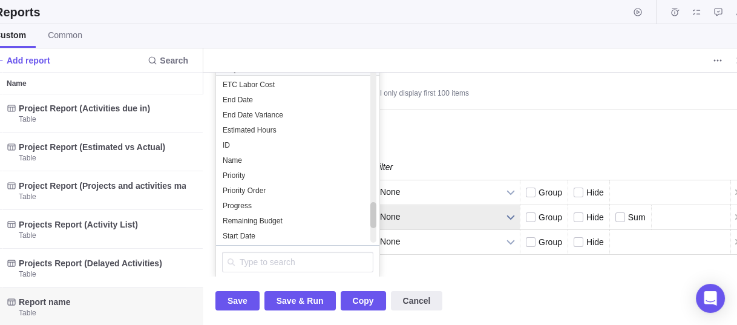
drag, startPoint x: 373, startPoint y: 186, endPoint x: 379, endPoint y: 210, distance: 24.9
click at [379, 210] on div "Name Axis Function Filter Column size Issue Description None Category None None…" at bounding box center [479, 216] width 529 height 123
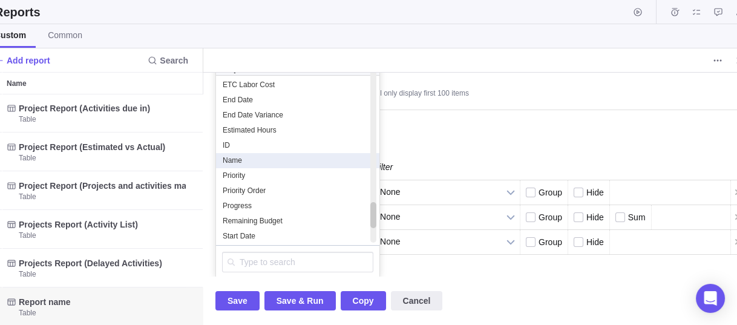
click at [325, 159] on div "Name" at bounding box center [297, 160] width 151 height 10
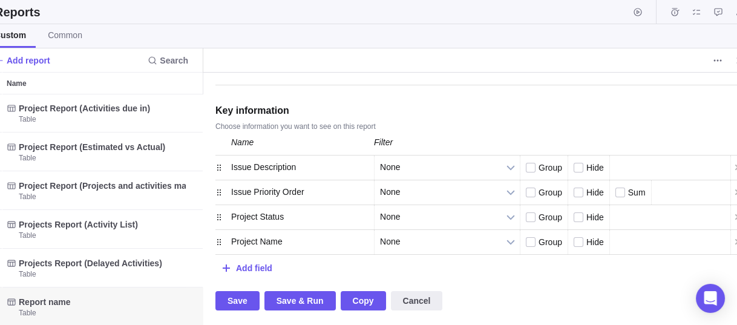
click at [266, 235] on div "Project Name" at bounding box center [298, 242] width 151 height 24
click at [259, 238] on div "Project Name" at bounding box center [298, 242] width 151 height 24
click at [418, 298] on span "Cancel" at bounding box center [417, 300] width 28 height 15
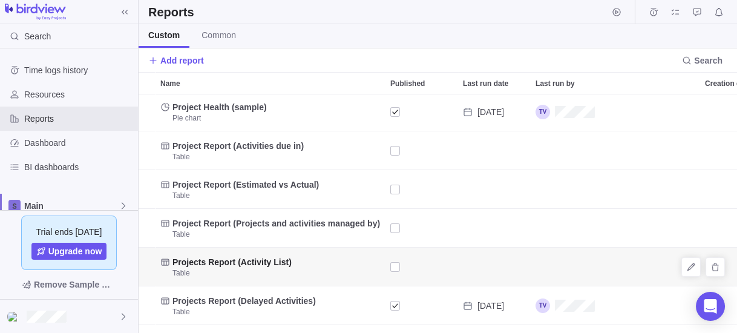
scroll to position [68, 0]
